Goal: Find contact information: Find contact information

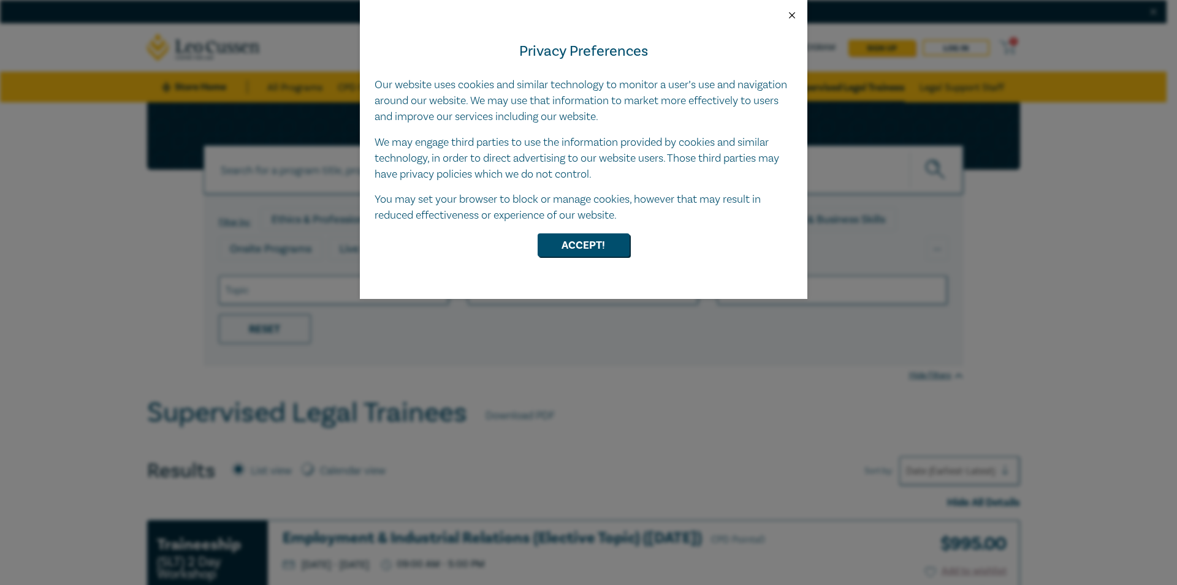
click at [796, 14] on button "Close" at bounding box center [791, 15] width 11 height 11
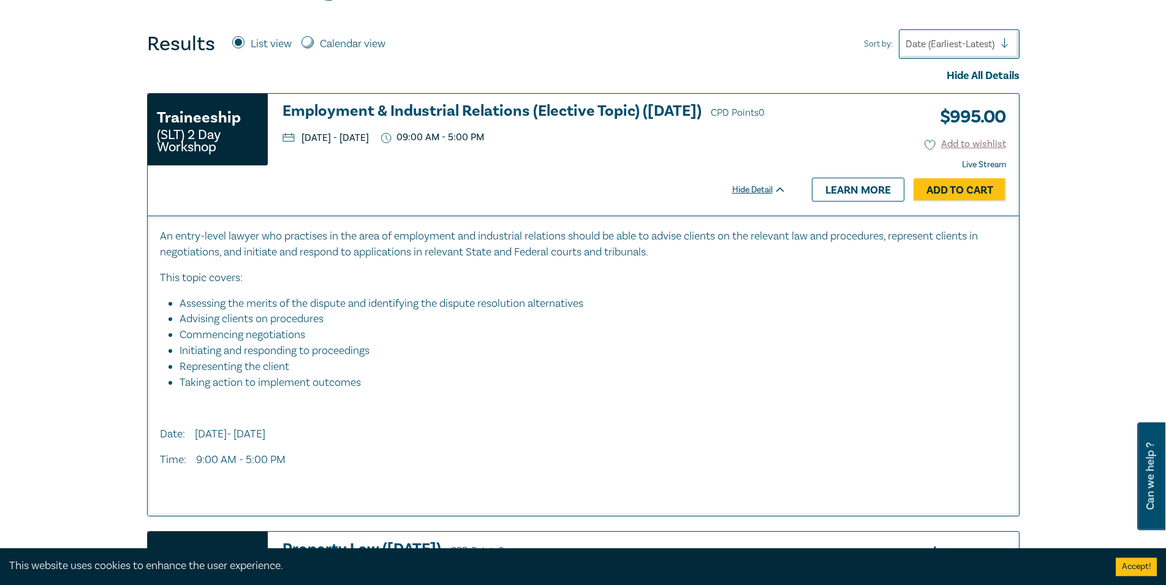
scroll to position [438, 0]
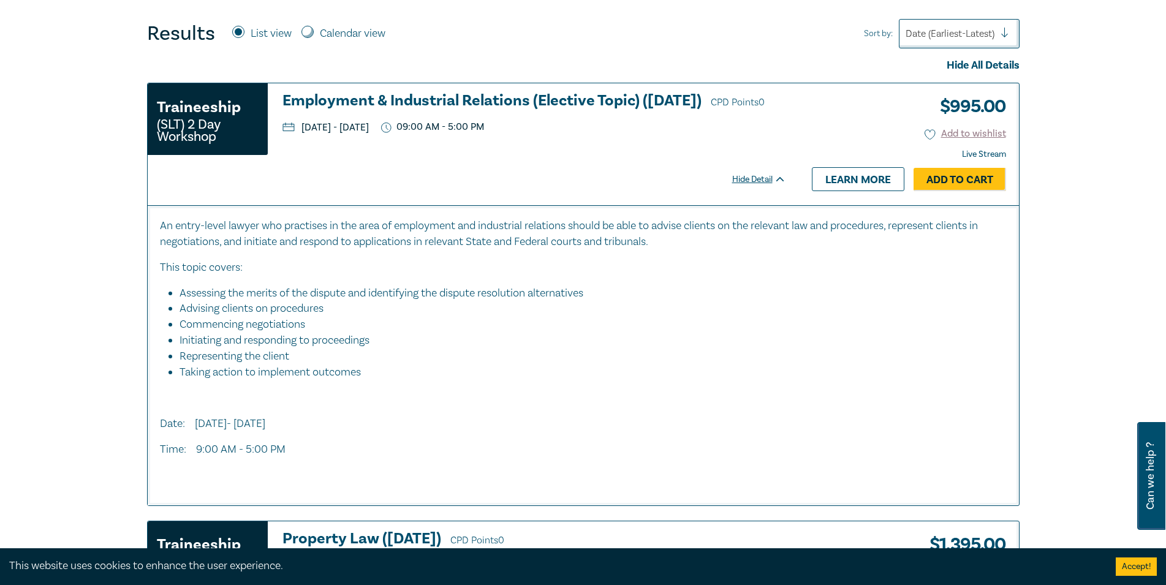
drag, startPoint x: 407, startPoint y: 148, endPoint x: 303, endPoint y: 152, distance: 103.7
click at [303, 133] on ul "[DATE] - [DATE] 09:00 AM - 5:00 PM" at bounding box center [535, 127] width 504 height 12
click at [319, 183] on div "Traineeship (SLT) 2 Day Workshop Employment & Industrial Relations (Elective To…" at bounding box center [473, 143] width 651 height 121
drag, startPoint x: 409, startPoint y: 148, endPoint x: 361, endPoint y: 142, distance: 48.7
click at [361, 132] on p "[DATE] - [DATE]" at bounding box center [326, 128] width 86 height 10
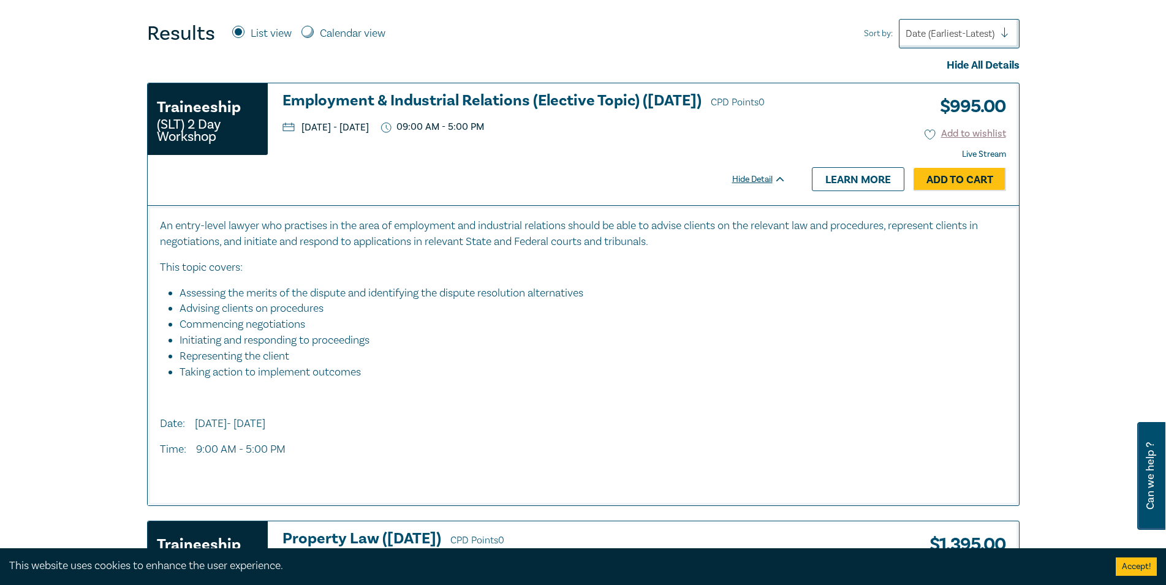
click at [345, 219] on p "An entry-level lawyer who practises in the area of employment and industrial re…" at bounding box center [583, 234] width 847 height 32
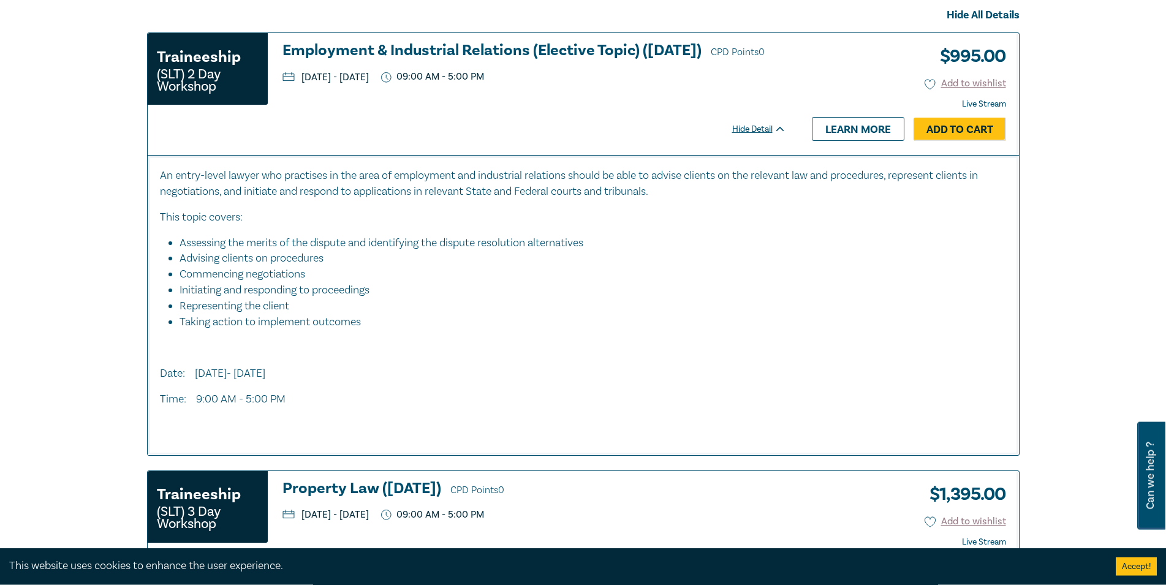
scroll to position [625, 0]
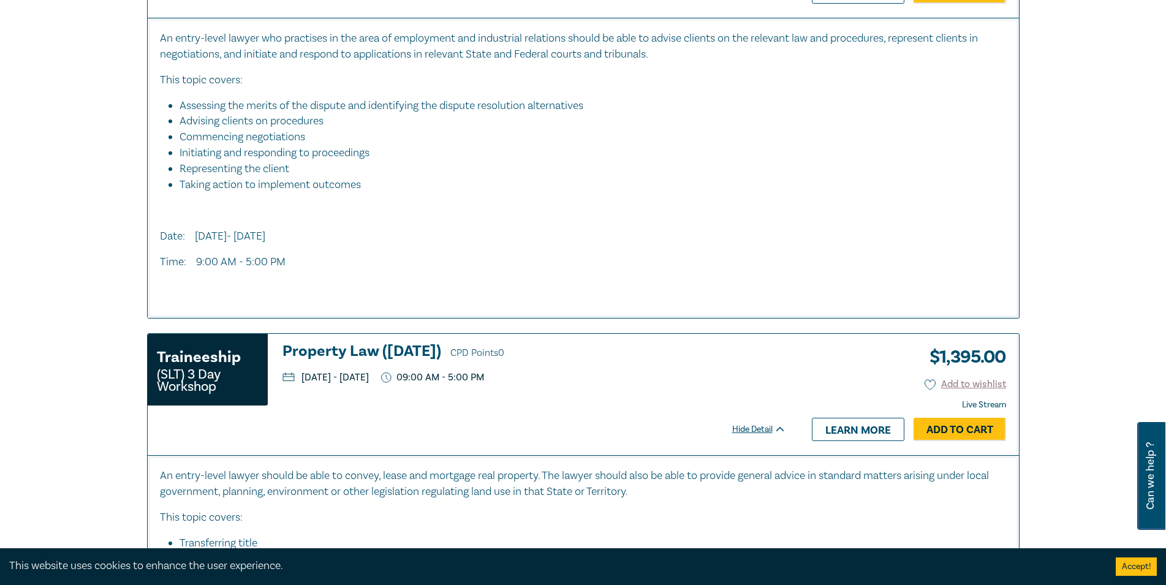
click at [582, 276] on div "An entry-level lawyer who practises in the area of employment and industrial re…" at bounding box center [583, 163] width 847 height 265
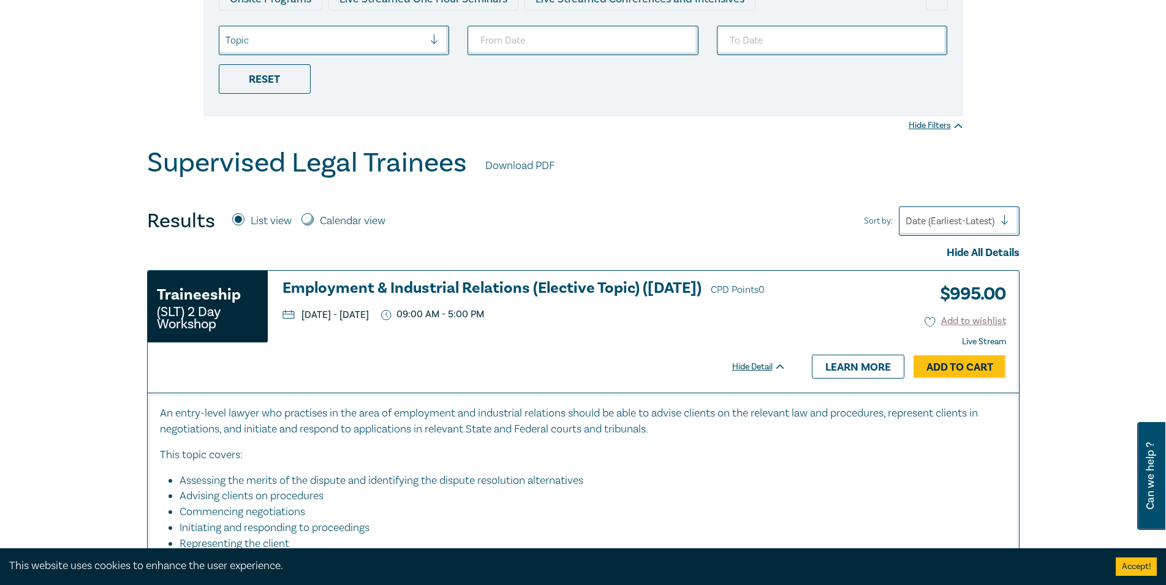
scroll to position [0, 0]
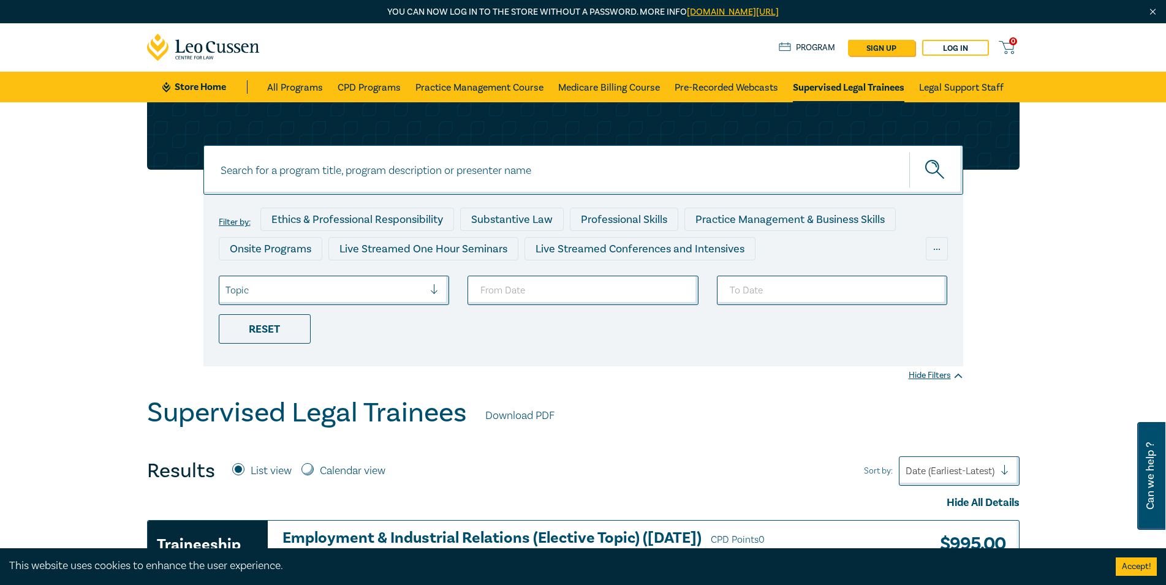
click at [1155, 13] on img "Close" at bounding box center [1153, 12] width 10 height 10
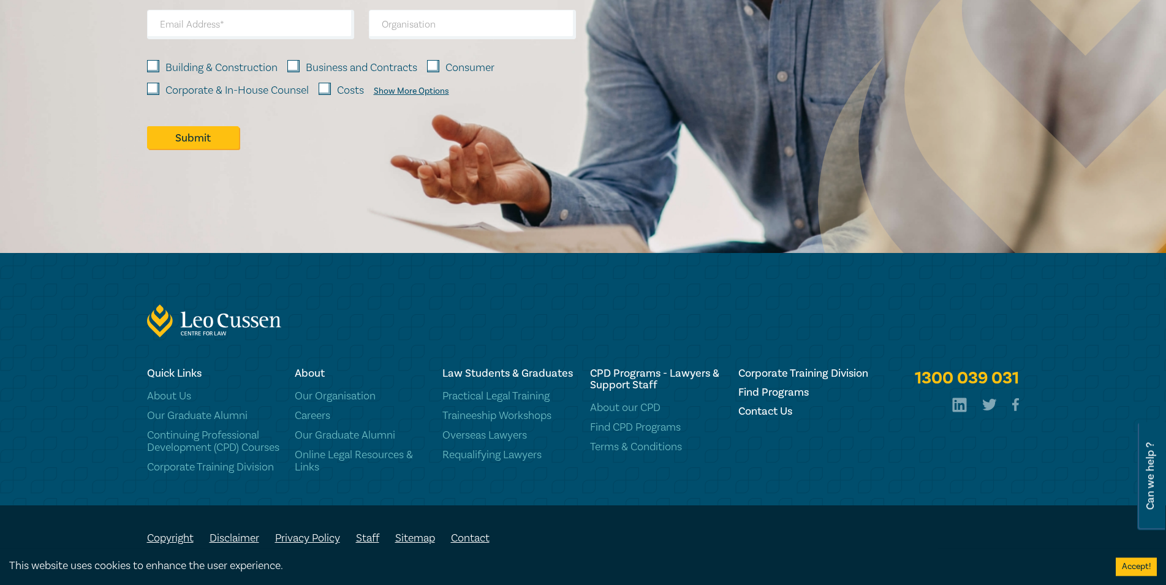
scroll to position [3101, 0]
click at [764, 406] on h6 "Contact Us" at bounding box center [805, 412] width 133 height 12
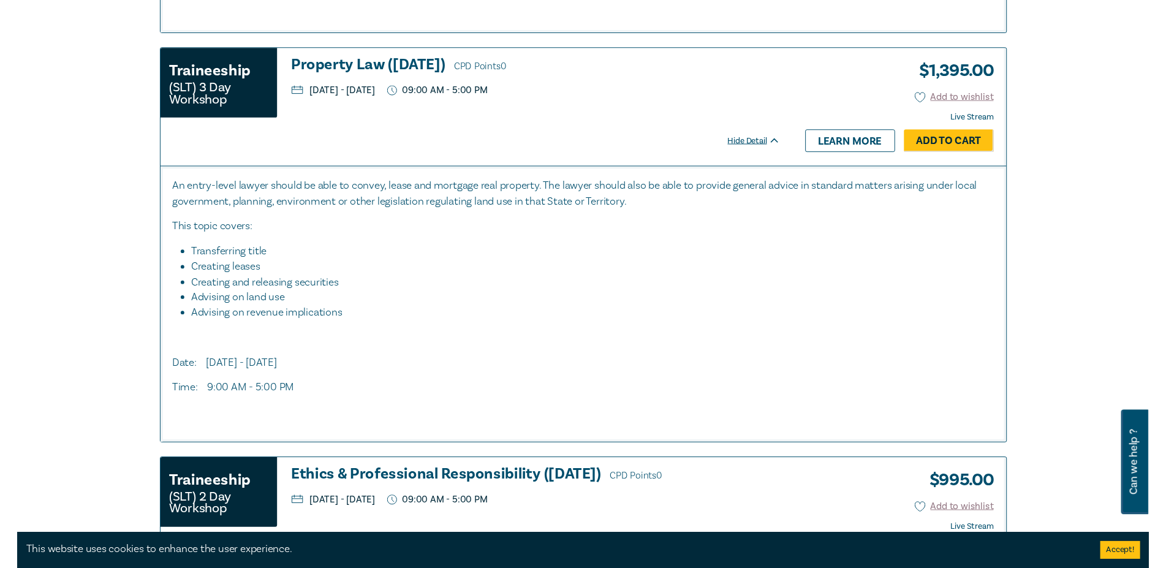
scroll to position [913, 0]
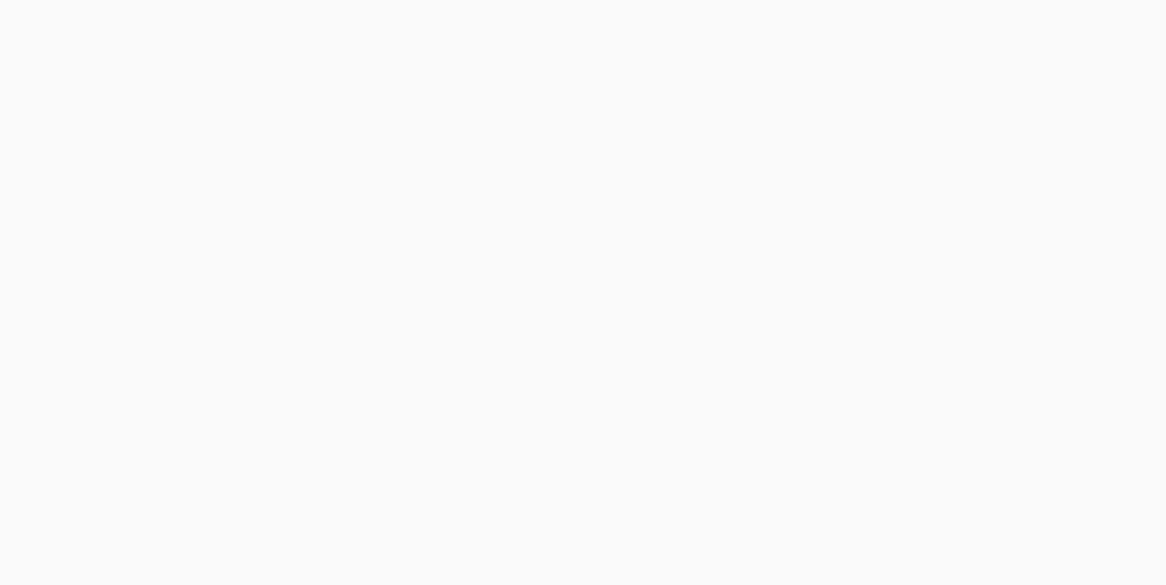
scroll to position [250, 0]
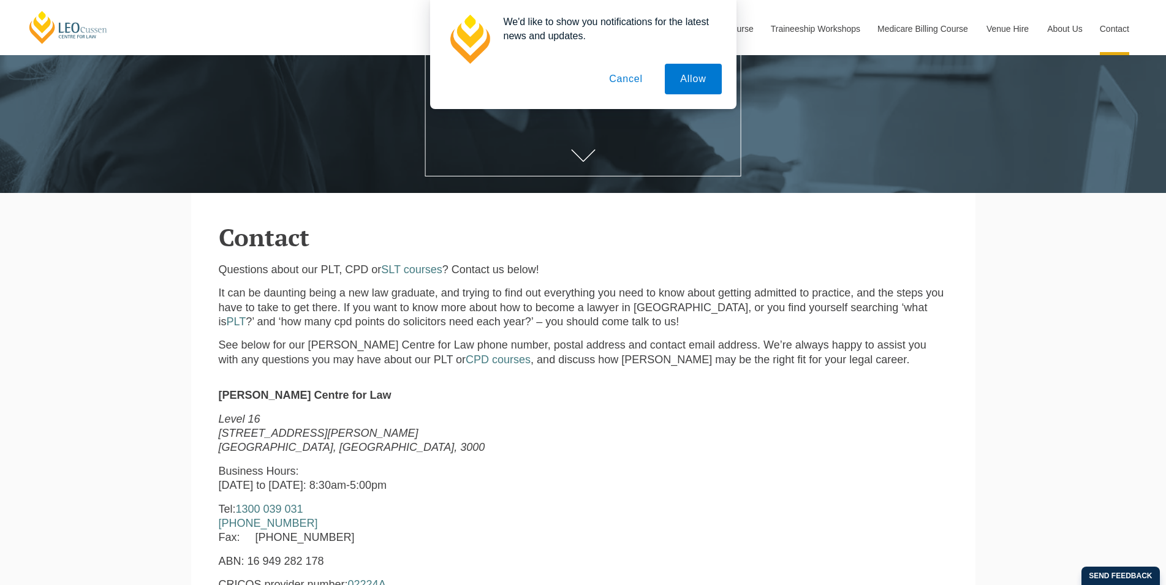
click at [615, 80] on button "Cancel" at bounding box center [626, 79] width 64 height 31
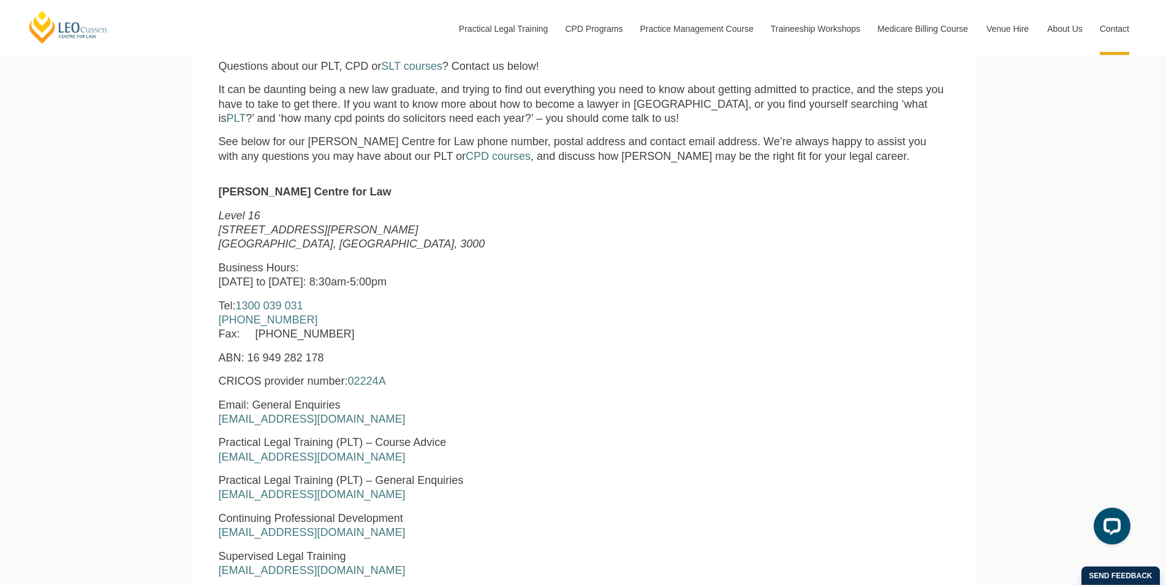
scroll to position [500, 0]
